Goal: Task Accomplishment & Management: Use online tool/utility

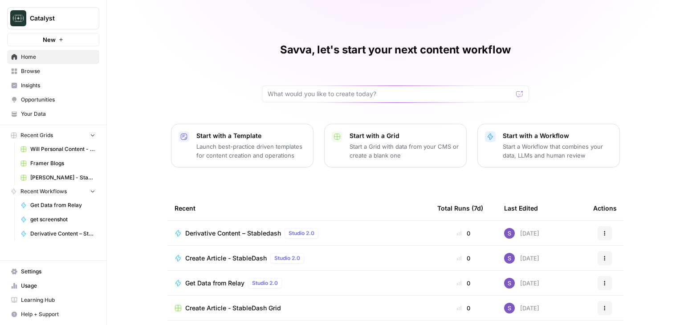
click at [215, 231] on span "Derivative Content – Stabledash" at bounding box center [233, 233] width 96 height 9
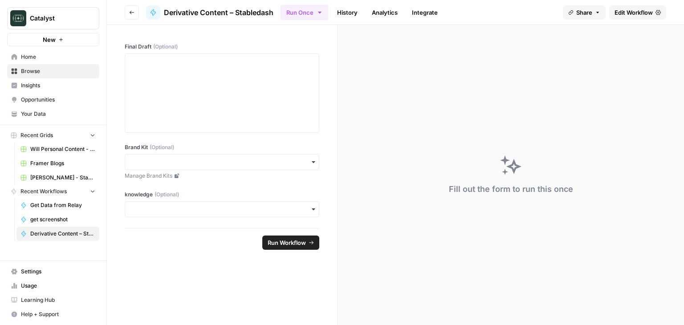
click at [643, 16] on span "Edit Workflow" at bounding box center [633, 12] width 38 height 9
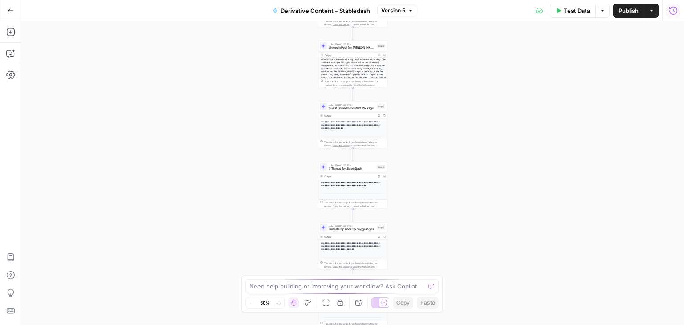
click at [670, 12] on icon "button" at bounding box center [673, 10] width 8 height 8
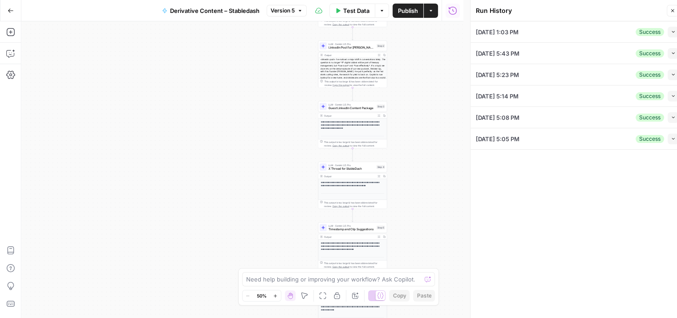
click at [671, 31] on icon "button" at bounding box center [673, 31] width 5 height 5
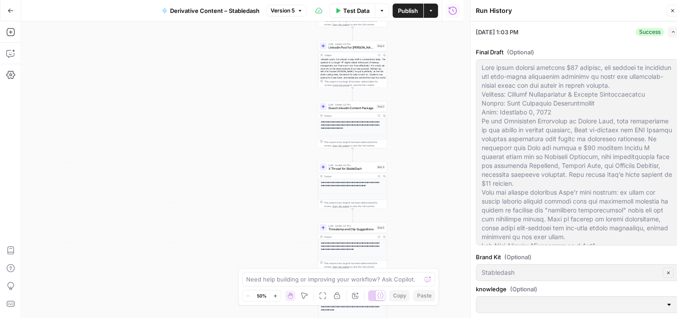
click at [673, 32] on li "[DATE] 1:03 PM Success Expand Final Draft (Optional) Brand Kit (Optional) Stabl…" at bounding box center [577, 181] width 213 height 321
click at [671, 32] on icon "button" at bounding box center [673, 31] width 5 height 5
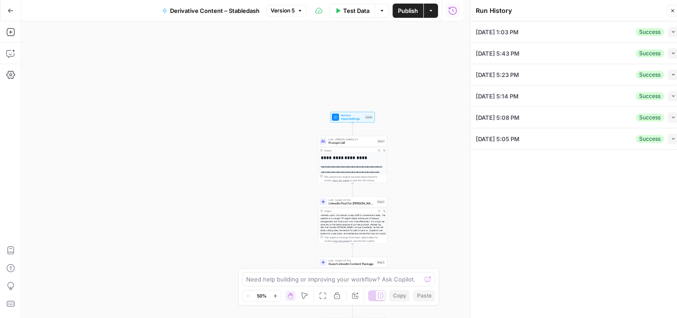
click at [452, 13] on icon "button" at bounding box center [452, 10] width 9 height 9
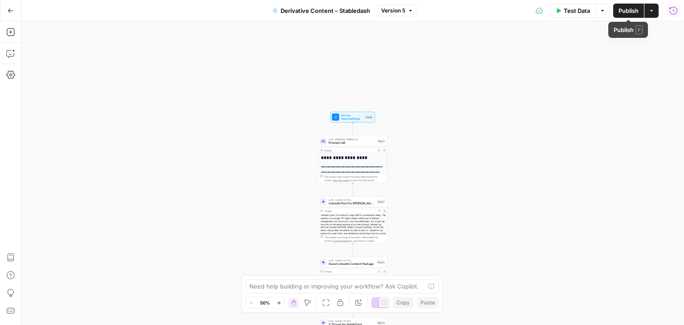
click at [672, 9] on icon "button" at bounding box center [673, 10] width 9 height 9
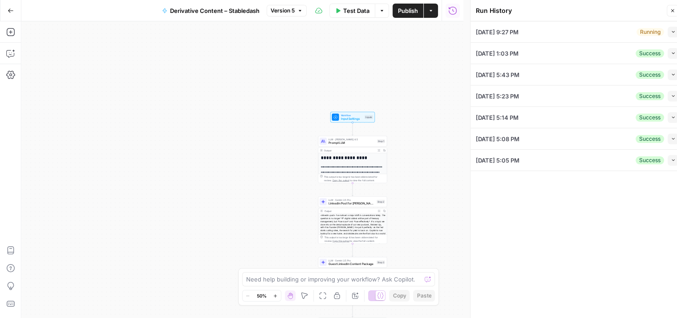
click at [613, 35] on div "[DATE] 9:27 PM Running Collapse" at bounding box center [577, 31] width 203 height 21
click at [670, 36] on button "Collapse" at bounding box center [673, 32] width 11 height 11
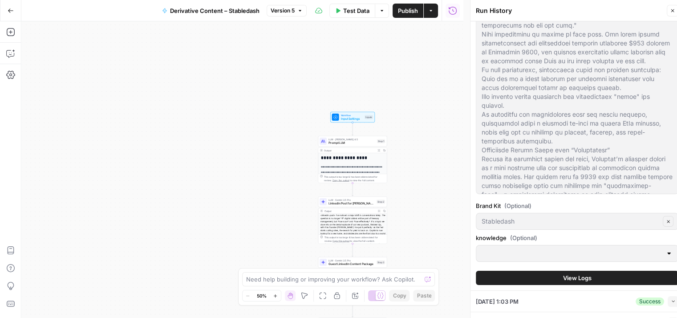
scroll to position [89, 0]
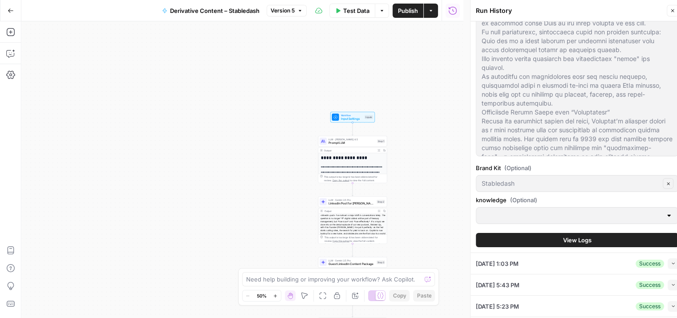
click at [564, 238] on span "View Logs" at bounding box center [577, 239] width 28 height 9
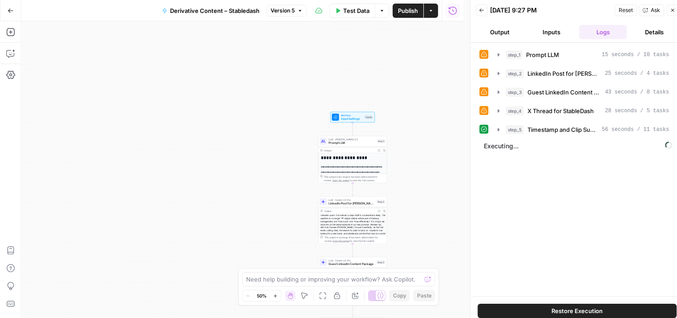
click at [557, 29] on button "Inputs" at bounding box center [552, 32] width 48 height 14
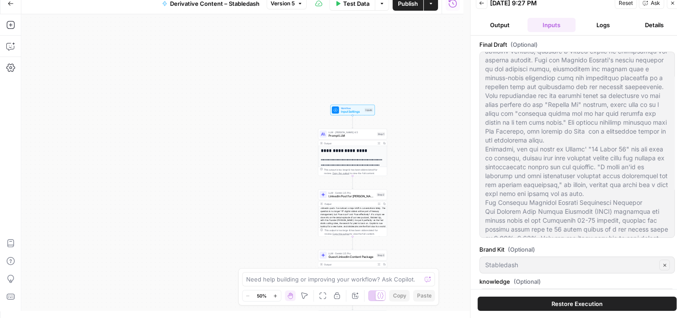
scroll to position [23, 0]
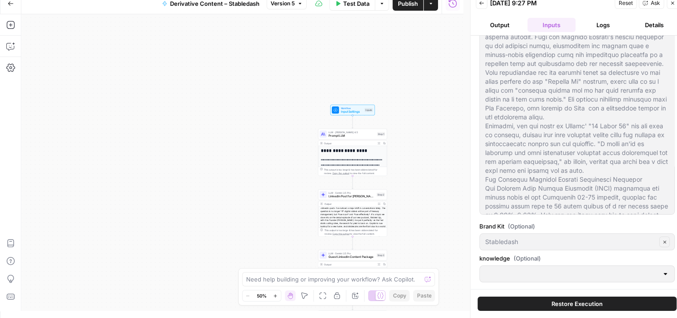
click at [662, 273] on div at bounding box center [576, 273] width 195 height 17
click at [509, 24] on button "Output" at bounding box center [500, 25] width 48 height 14
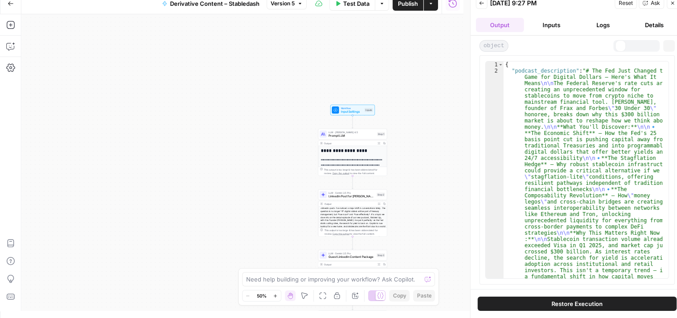
scroll to position [0, 0]
click at [673, 4] on icon "button" at bounding box center [672, 2] width 5 height 5
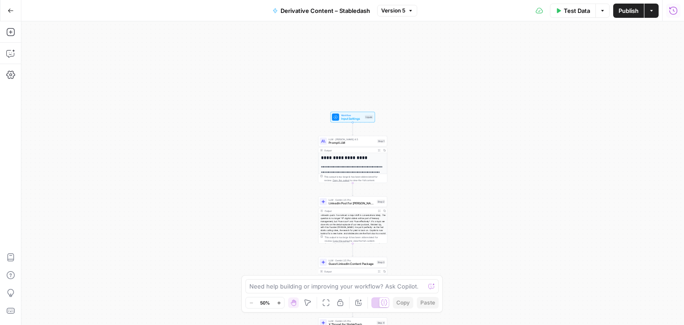
click at [670, 13] on icon "button" at bounding box center [673, 10] width 8 height 8
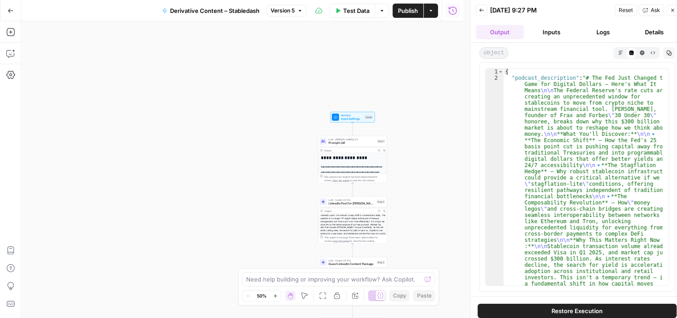
click at [485, 8] on button "Back" at bounding box center [482, 10] width 12 height 12
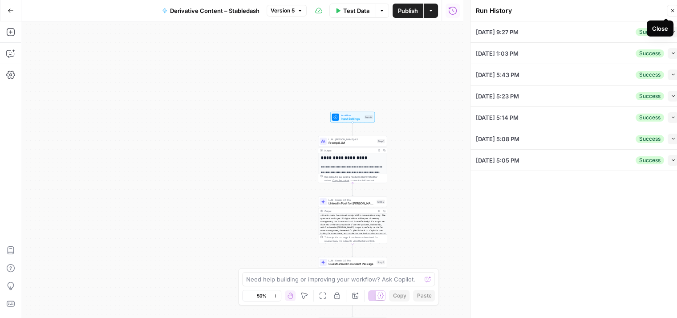
click at [670, 13] on button "Close" at bounding box center [673, 11] width 12 height 12
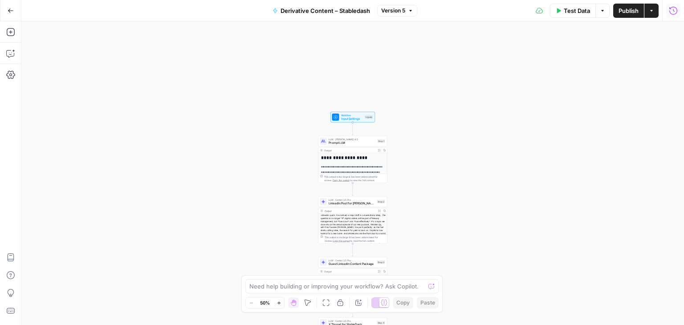
click at [352, 120] on span "Input Settings" at bounding box center [352, 119] width 22 height 4
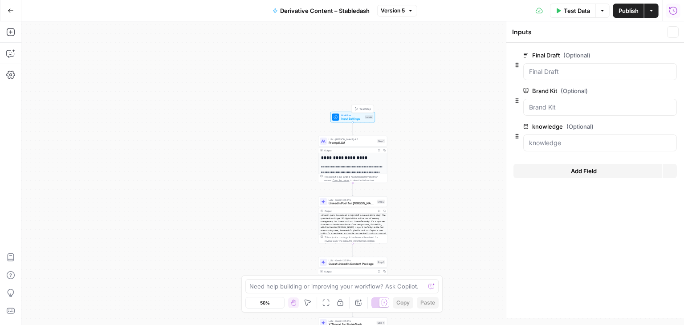
click at [351, 118] on span "Input Settings" at bounding box center [352, 119] width 22 height 4
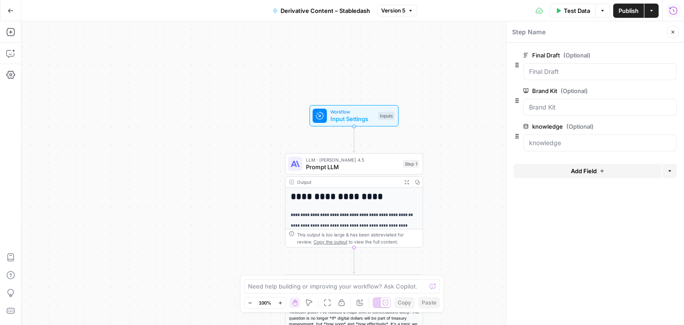
click at [657, 126] on icon "button" at bounding box center [658, 126] width 5 height 5
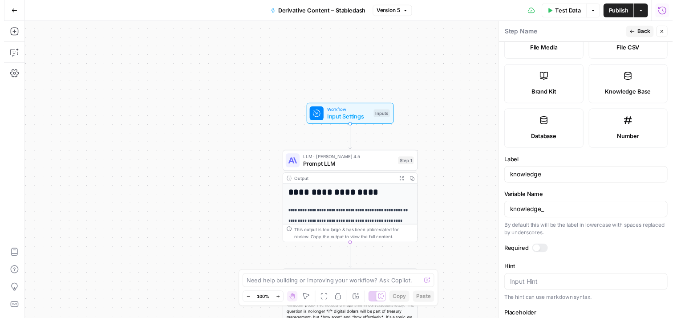
scroll to position [210, 0]
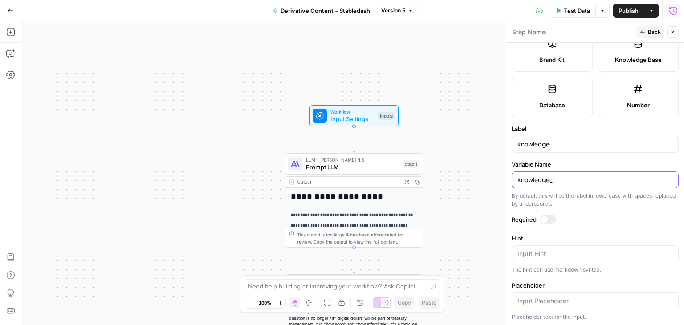
click at [560, 179] on input "knowledge_" at bounding box center [594, 179] width 155 height 9
drag, startPoint x: 559, startPoint y: 177, endPoint x: 503, endPoint y: 179, distance: 55.7
click at [506, 179] on div "Step Name Back Close Input type Short Text Long Text Single Select Multi Select…" at bounding box center [595, 173] width 178 height 304
click at [658, 31] on span "Back" at bounding box center [654, 32] width 13 height 8
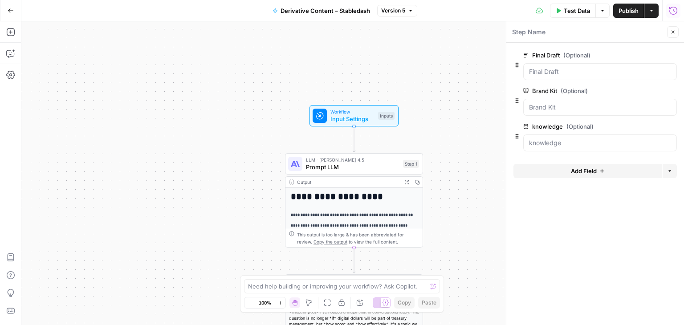
click at [671, 12] on icon "button" at bounding box center [673, 10] width 9 height 9
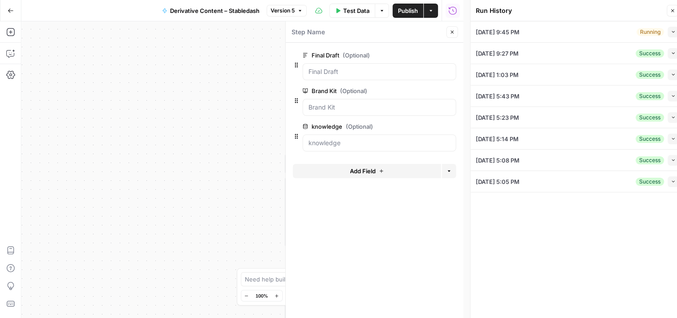
click at [667, 30] on div "Running Collapse" at bounding box center [658, 32] width 42 height 11
click at [671, 32] on icon "button" at bounding box center [673, 31] width 5 height 5
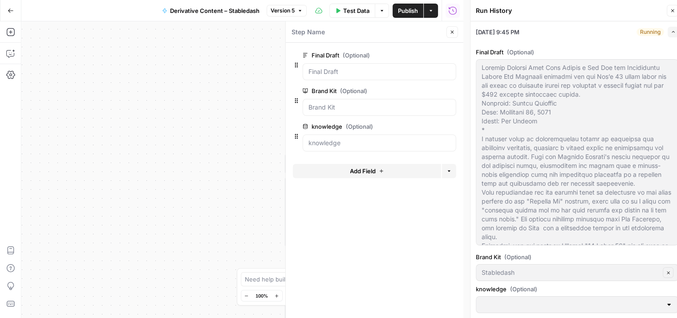
click at [671, 31] on icon "button" at bounding box center [673, 31] width 5 height 5
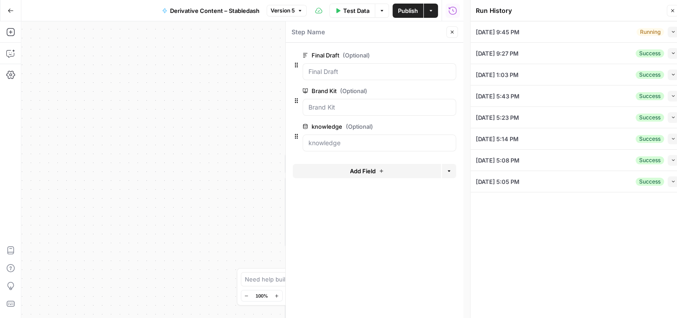
click at [663, 31] on div "Running" at bounding box center [651, 32] width 28 height 8
click at [667, 34] on div "Running Collapse" at bounding box center [658, 32] width 42 height 11
click at [668, 34] on div "Running Collapse" at bounding box center [658, 32] width 42 height 11
click at [672, 34] on button "Collapse" at bounding box center [673, 32] width 11 height 11
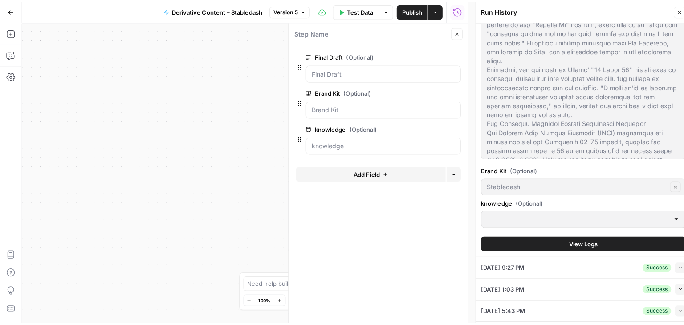
scroll to position [0, 0]
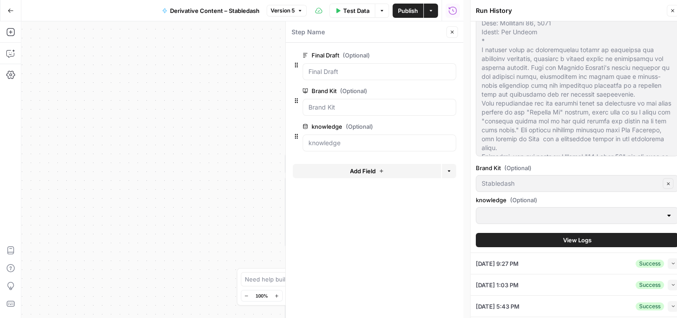
click at [674, 10] on icon "button" at bounding box center [672, 10] width 5 height 5
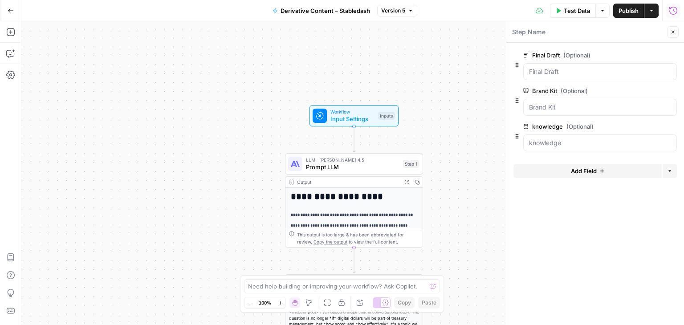
click at [672, 12] on icon "button" at bounding box center [673, 10] width 9 height 9
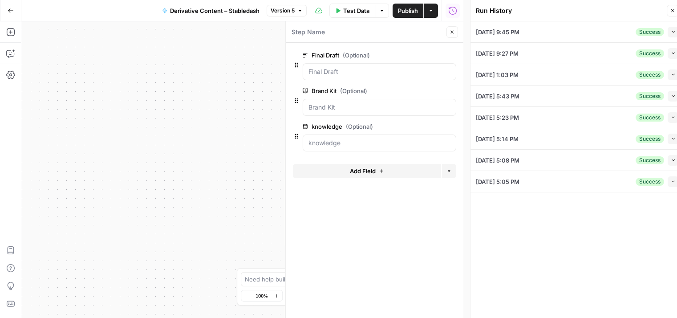
click at [669, 11] on button "Close" at bounding box center [673, 11] width 12 height 12
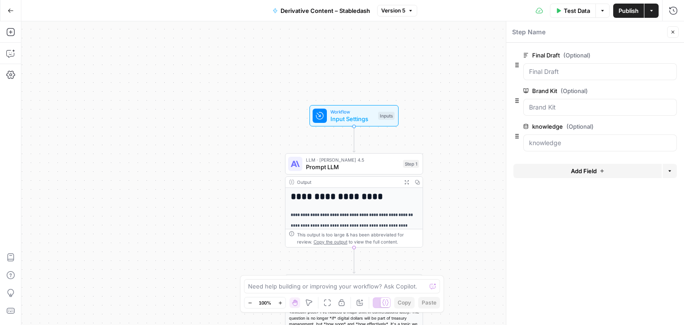
click at [657, 124] on icon "button" at bounding box center [658, 126] width 5 height 4
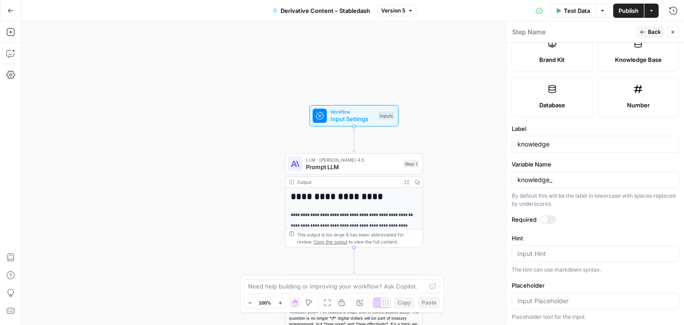
scroll to position [32, 0]
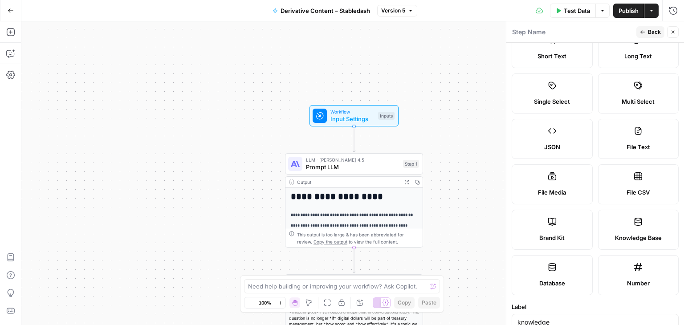
click at [648, 32] on span "Back" at bounding box center [654, 32] width 13 height 8
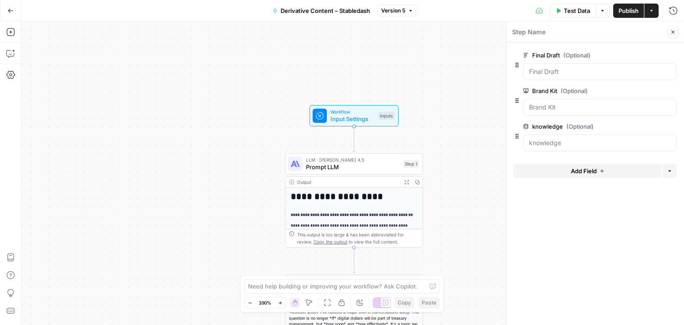
click at [638, 90] on span "edit field" at bounding box center [643, 90] width 20 height 7
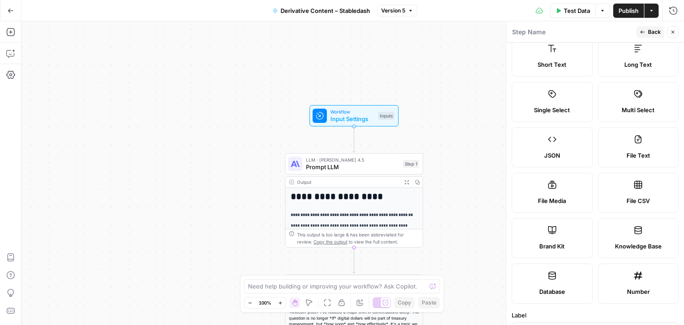
scroll to position [0, 0]
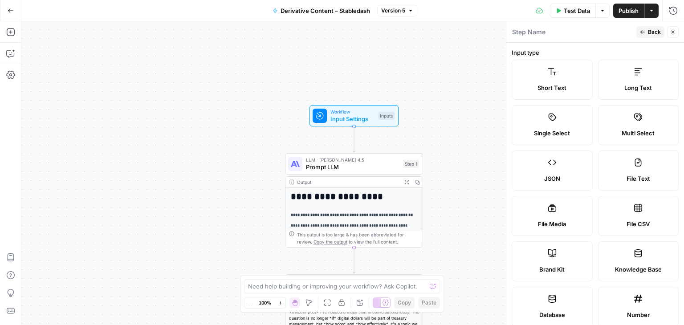
click at [654, 29] on span "Back" at bounding box center [654, 32] width 13 height 8
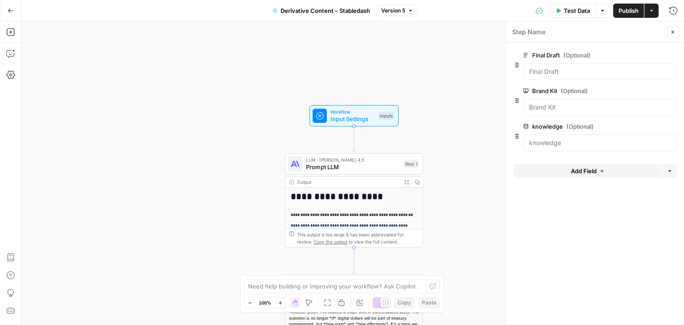
click at [649, 53] on span "edit field" at bounding box center [643, 55] width 20 height 7
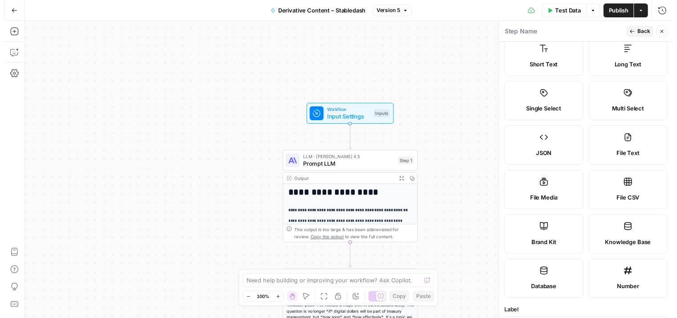
scroll to position [8, 0]
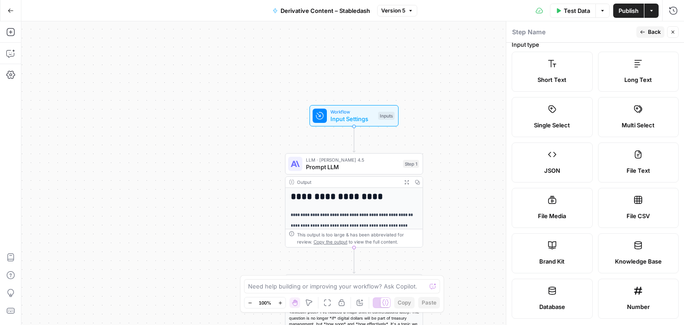
click at [654, 31] on span "Back" at bounding box center [654, 32] width 13 height 8
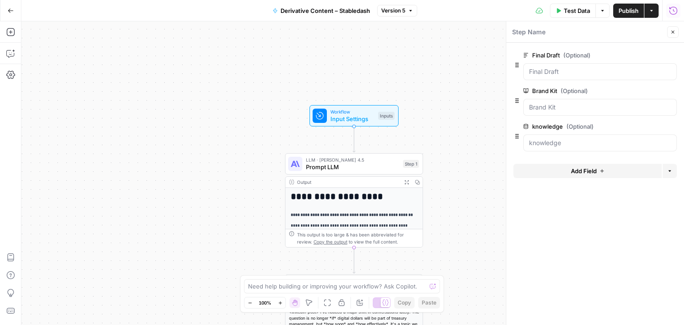
click at [672, 13] on icon "button" at bounding box center [673, 10] width 9 height 9
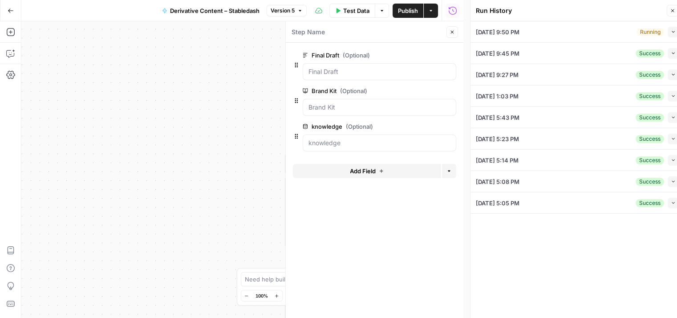
click at [673, 32] on icon "button" at bounding box center [673, 32] width 3 height 2
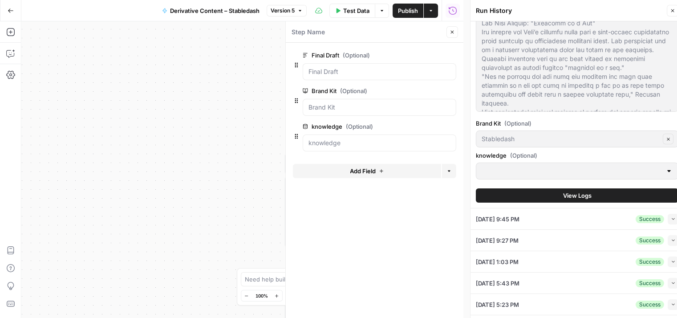
scroll to position [89, 0]
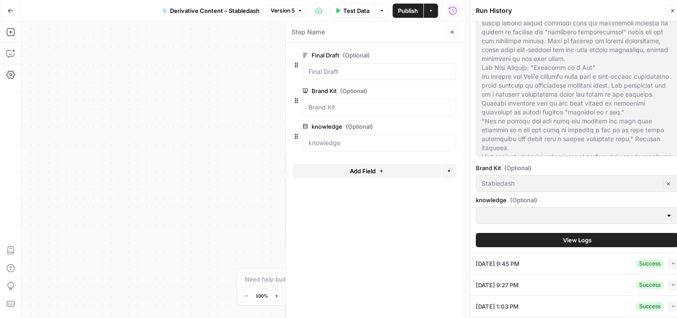
click at [666, 215] on div at bounding box center [669, 215] width 7 height 9
click at [568, 241] on span "View Logs" at bounding box center [577, 239] width 28 height 9
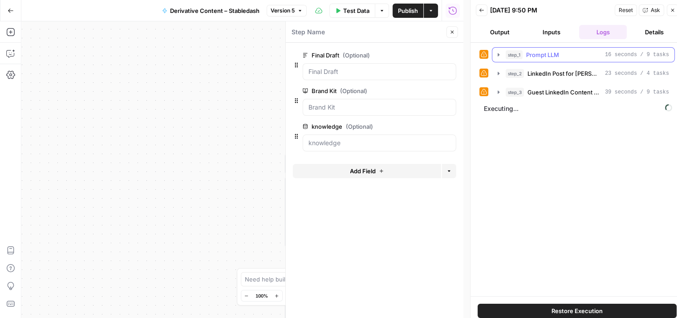
click at [552, 51] on span "Prompt LLM" at bounding box center [542, 54] width 33 height 9
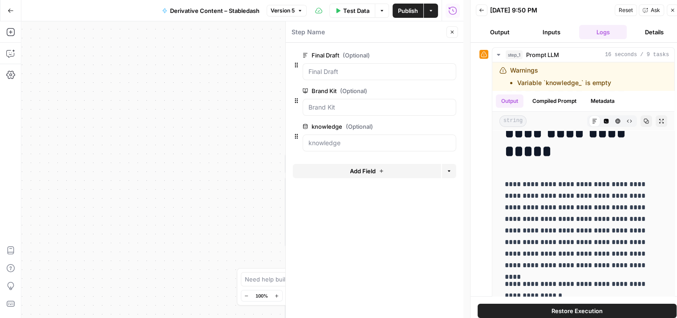
click at [673, 9] on icon "button" at bounding box center [672, 10] width 3 height 3
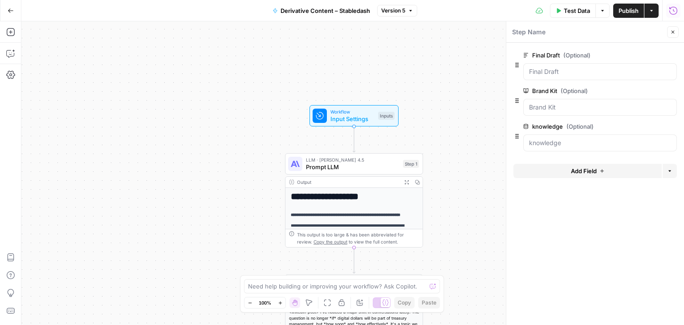
click at [672, 11] on icon "button" at bounding box center [673, 10] width 9 height 9
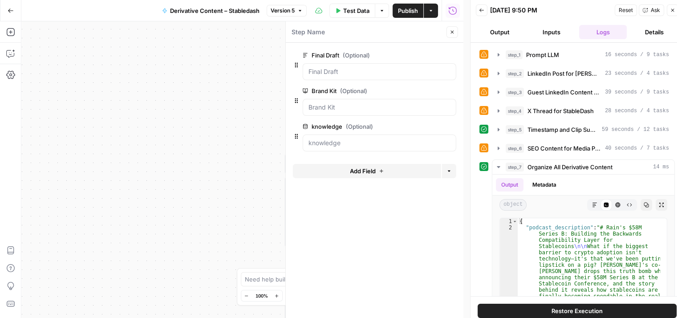
click at [483, 13] on button "Back" at bounding box center [482, 10] width 12 height 12
